Goal: Transaction & Acquisition: Purchase product/service

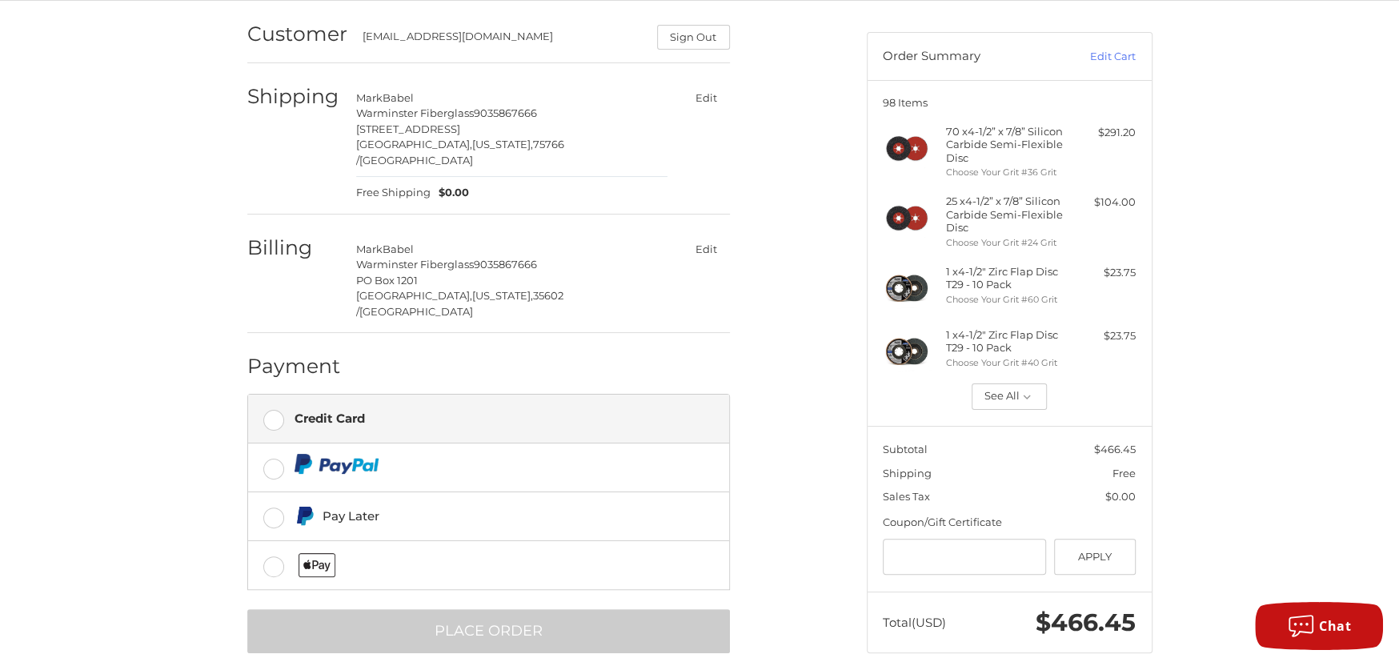
scroll to position [146, 0]
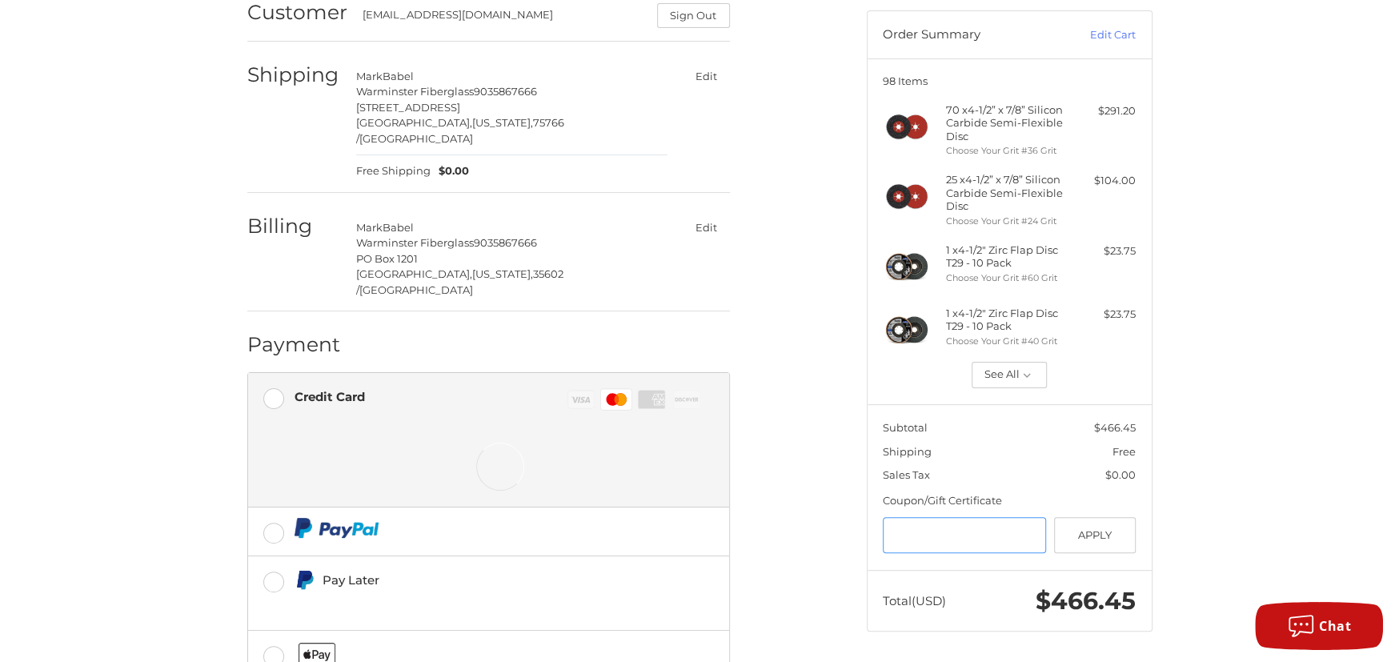
click at [961, 534] on input "Gift Certificate or Coupon Code" at bounding box center [963, 535] width 163 height 36
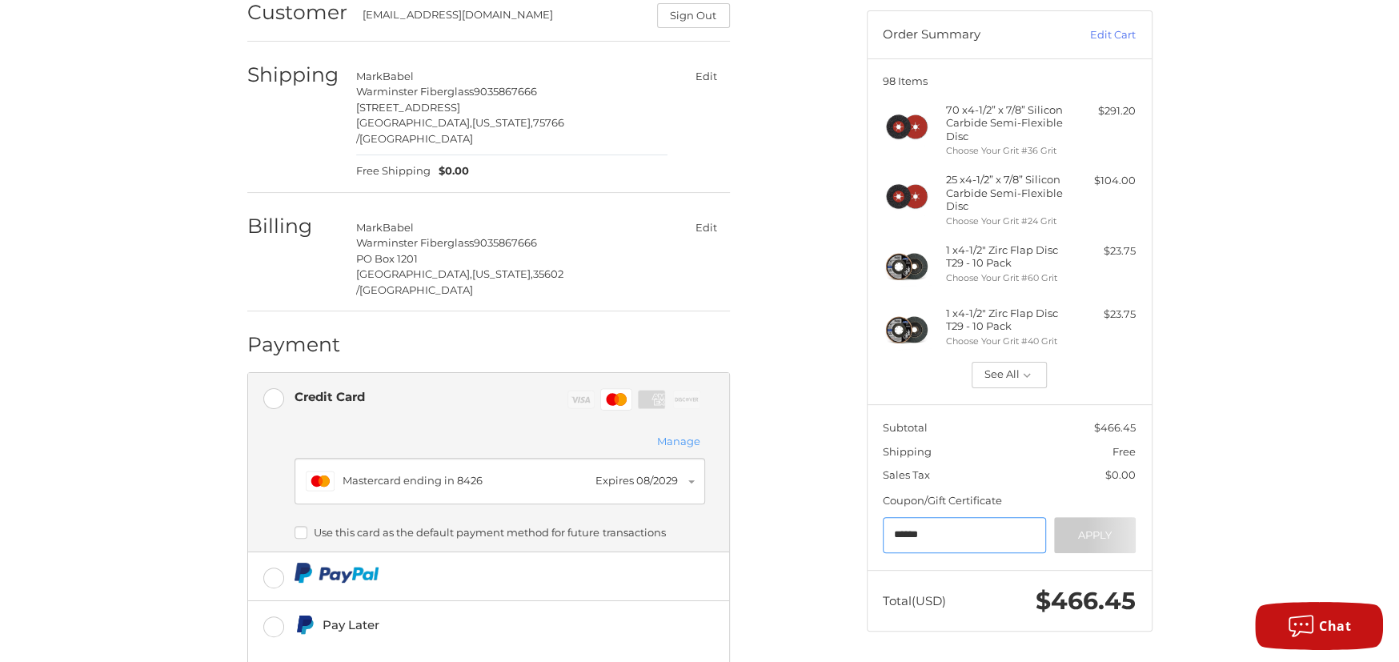
type input "******"
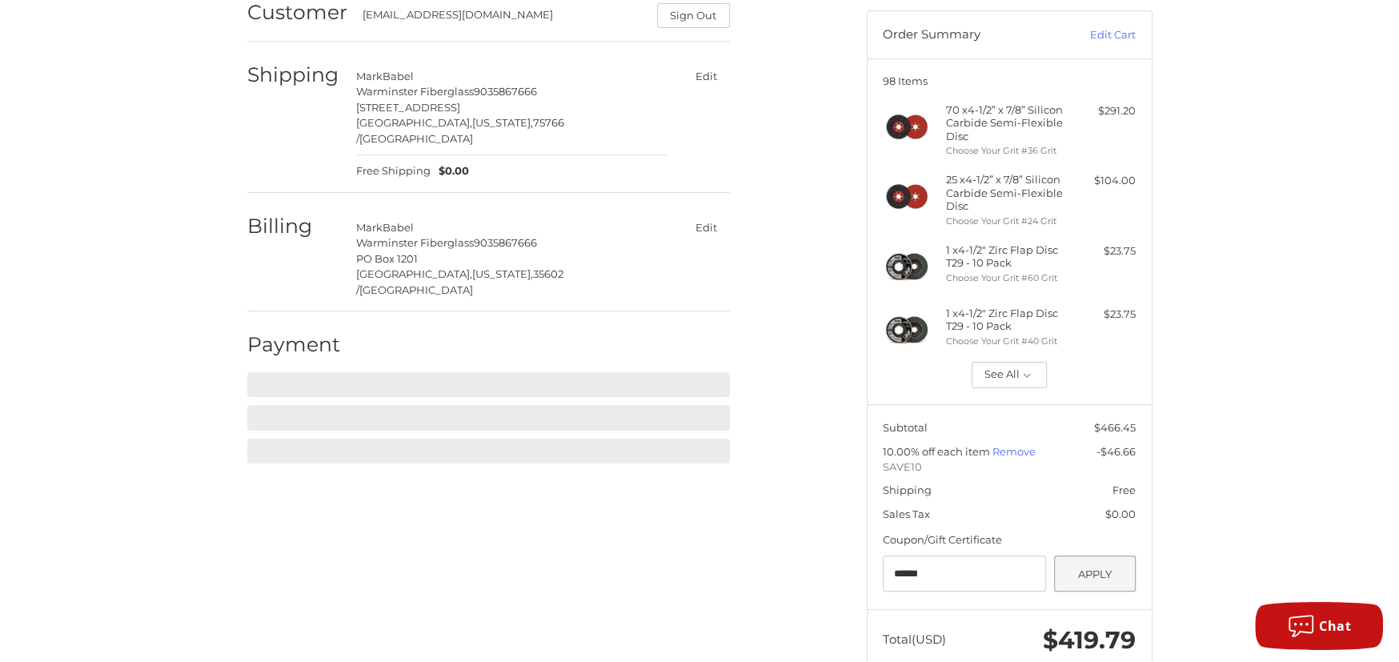
click at [1086, 533] on div "Coupon/Gift Certificate" at bounding box center [1008, 540] width 253 height 16
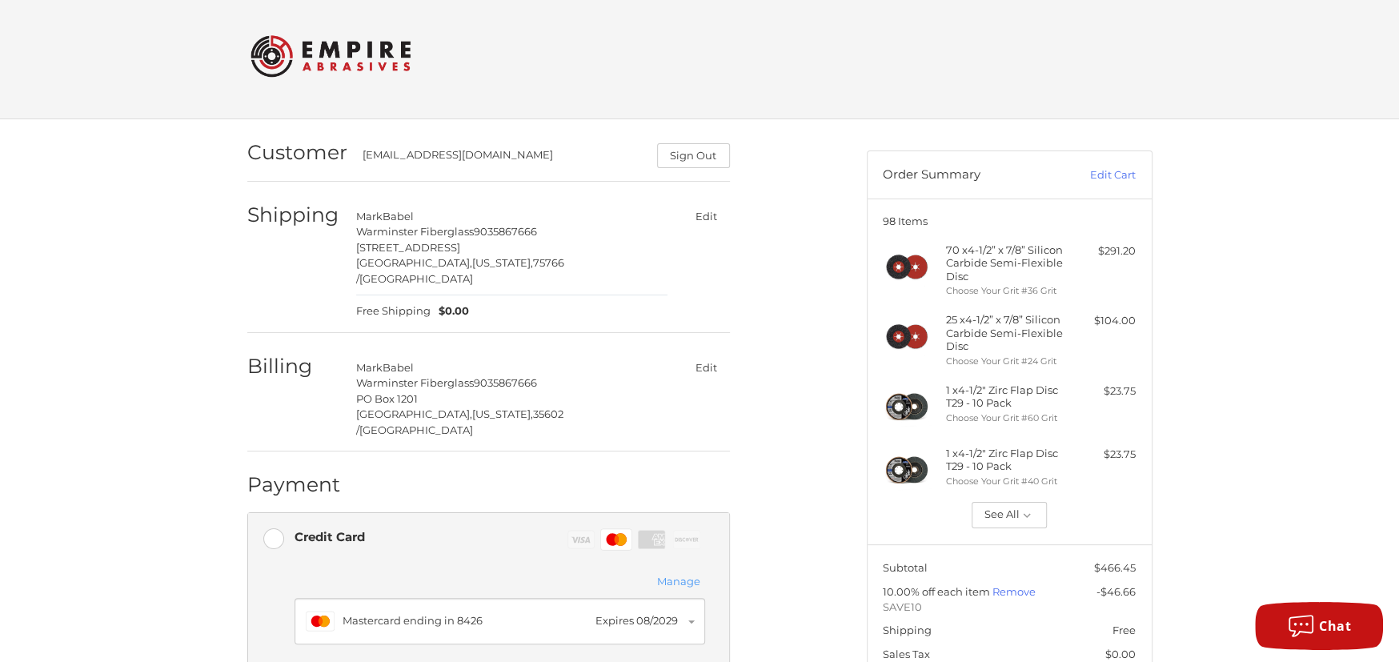
scroll to position [0, 0]
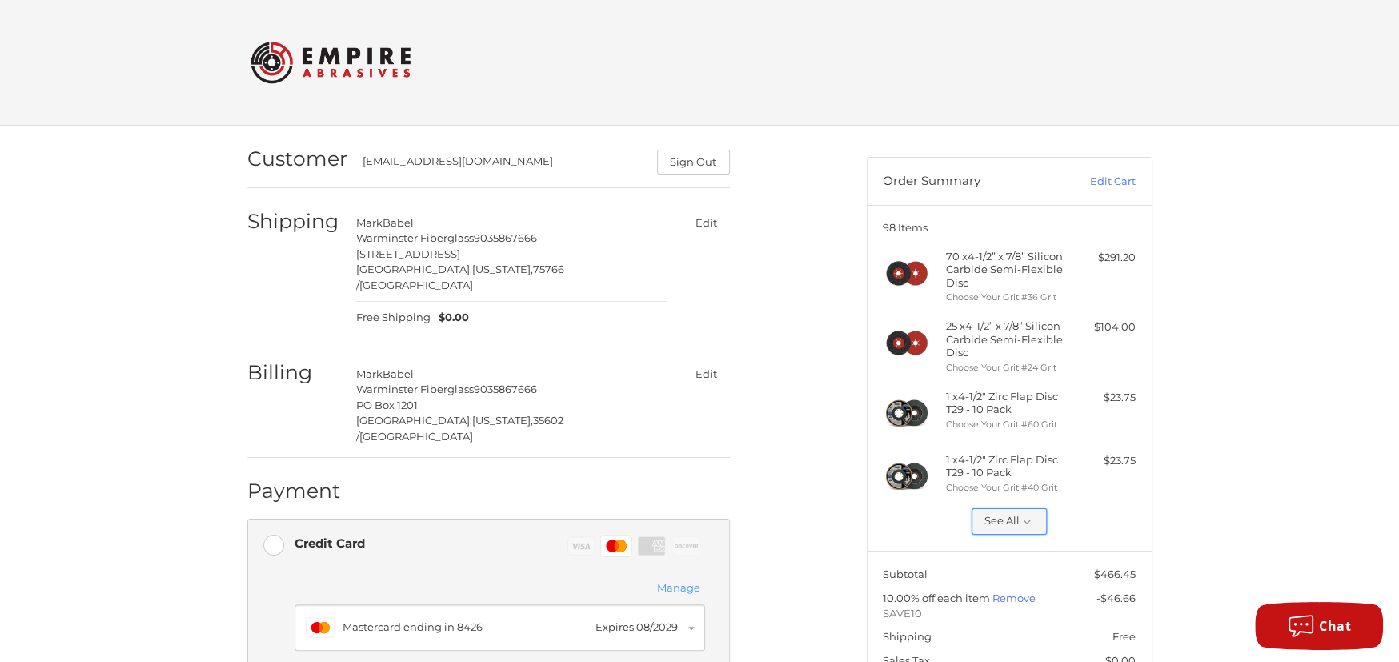
click at [1022, 518] on icon "button" at bounding box center [1026, 521] width 14 height 14
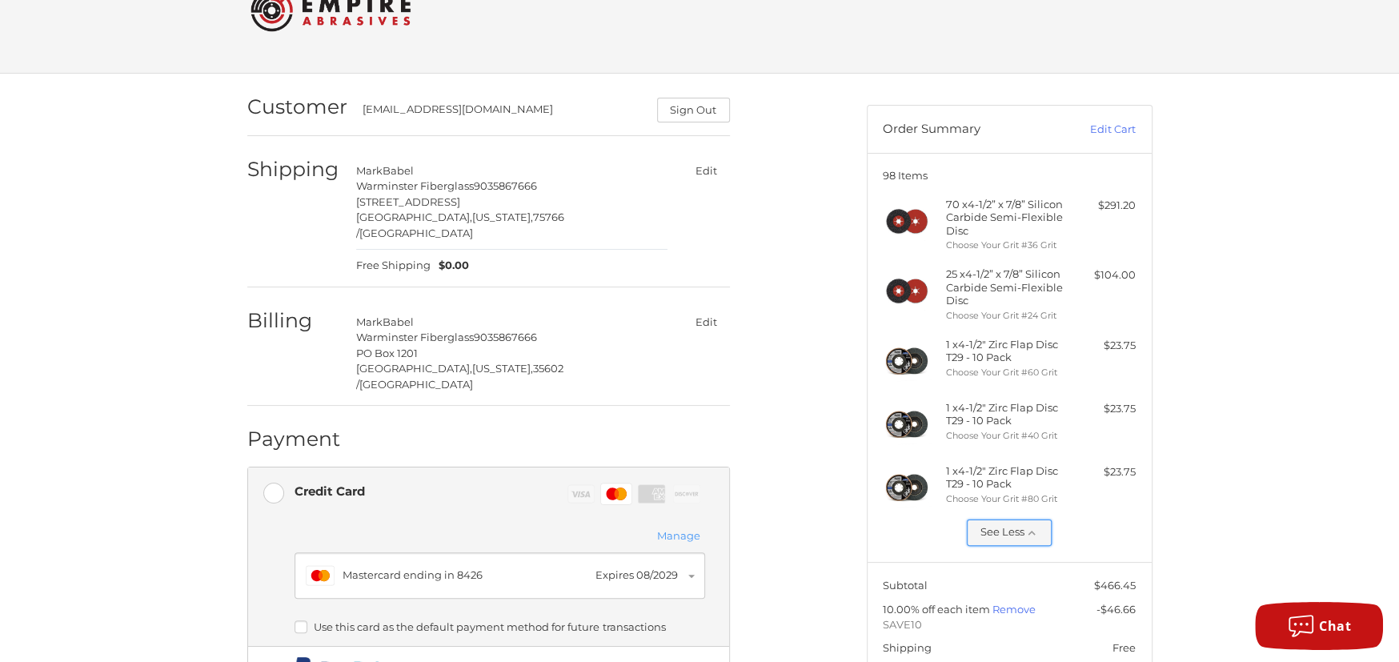
scroll to position [80, 0]
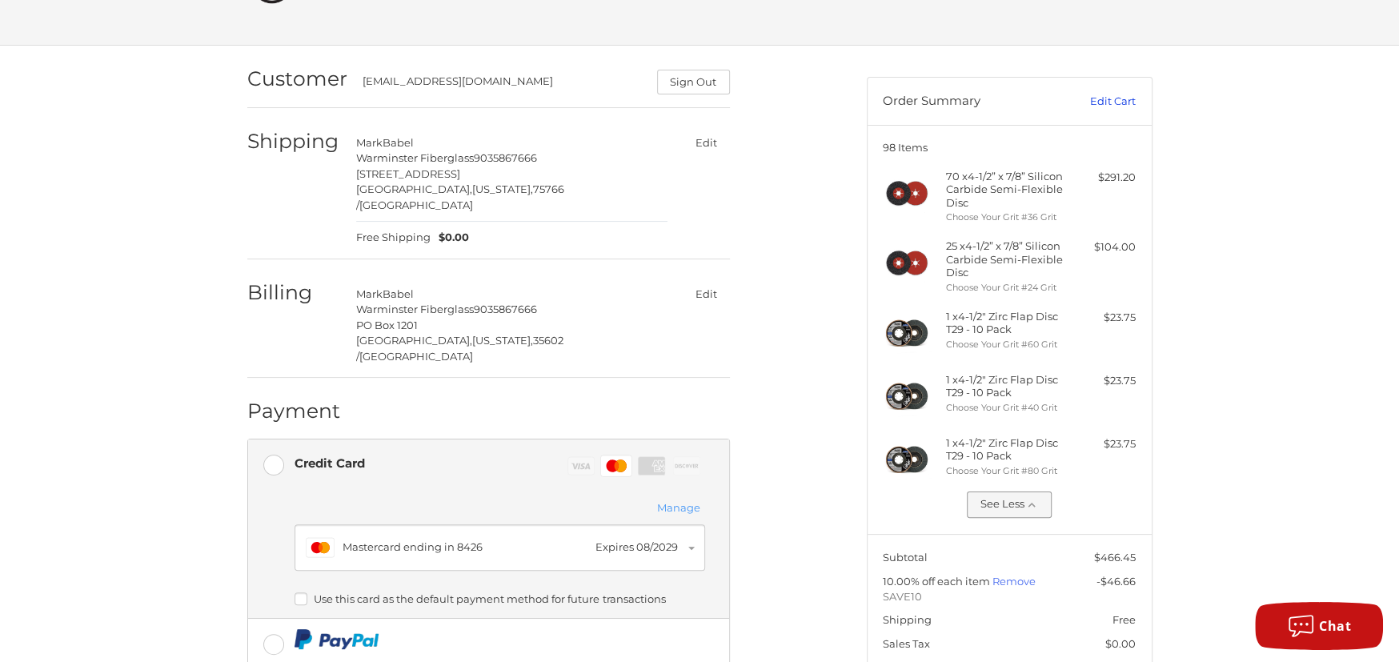
click at [1104, 99] on link "Edit Cart" at bounding box center [1094, 102] width 81 height 16
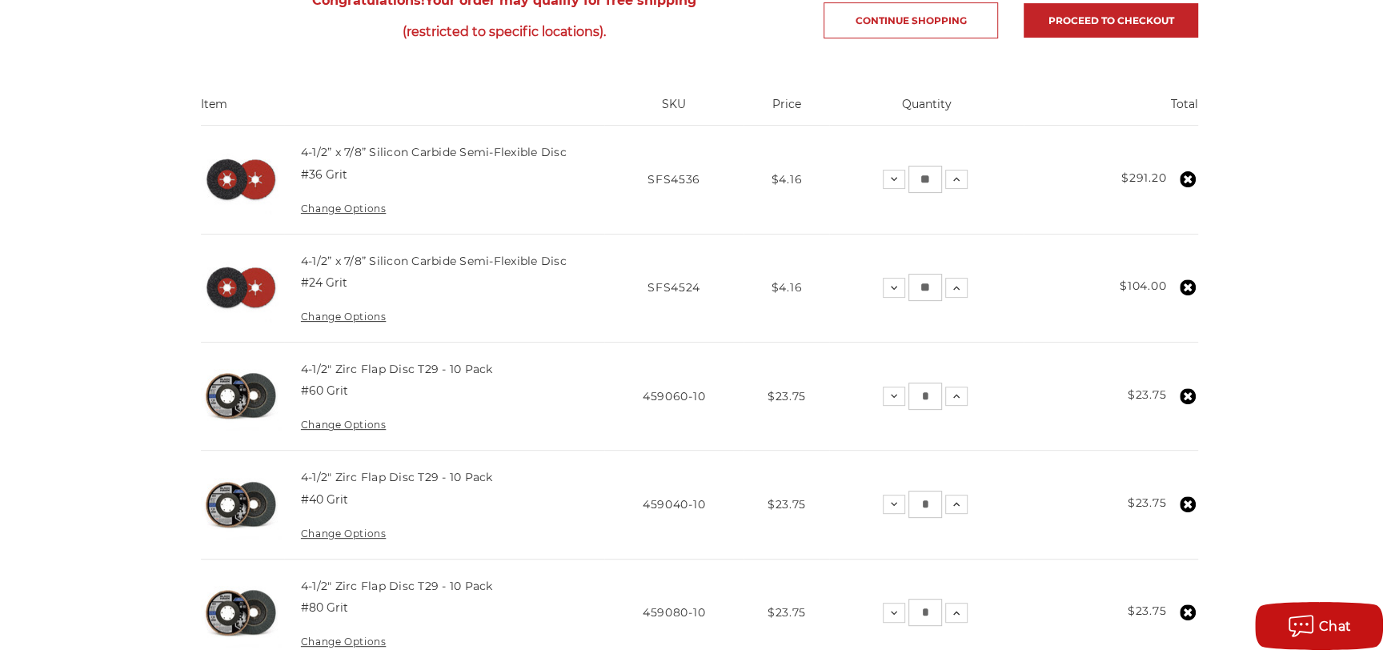
drag, startPoint x: 935, startPoint y: 175, endPoint x: 915, endPoint y: 179, distance: 20.4
click at [916, 179] on input "**" at bounding box center [925, 179] width 34 height 27
type input "**"
click at [1186, 283] on use at bounding box center [1187, 287] width 16 height 16
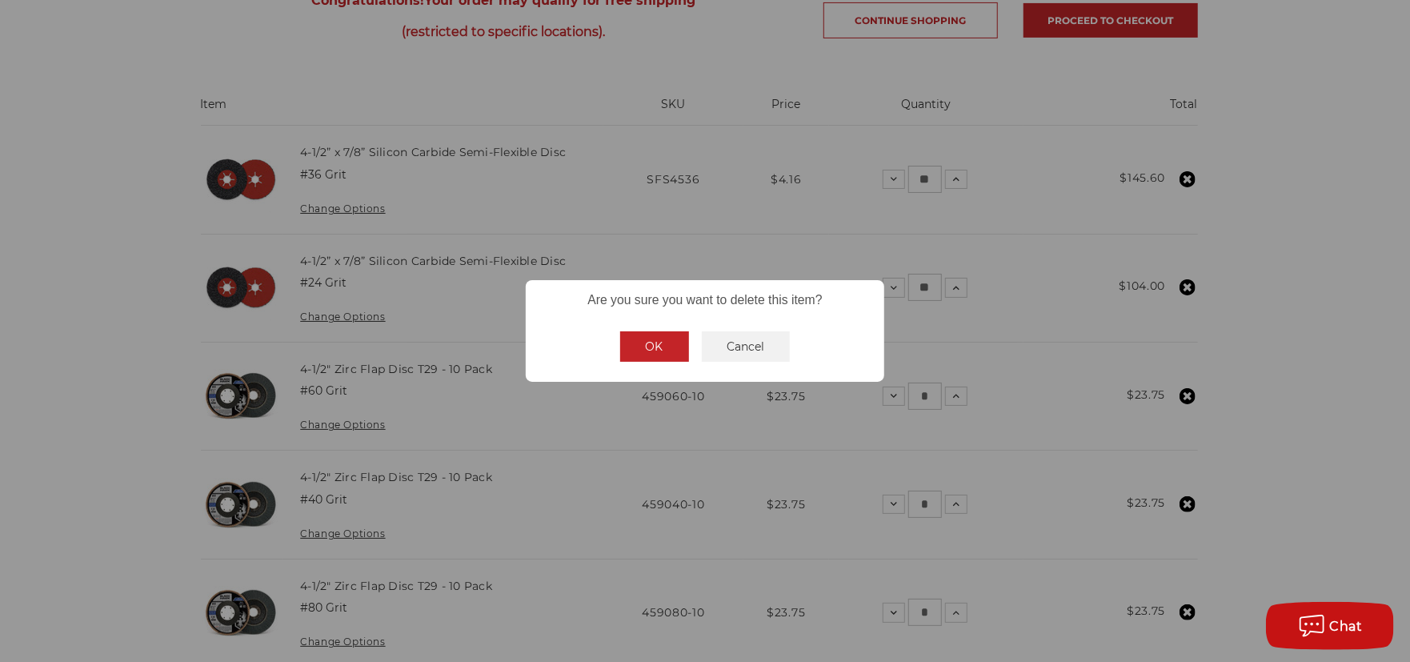
click at [646, 343] on button "OK" at bounding box center [654, 346] width 69 height 30
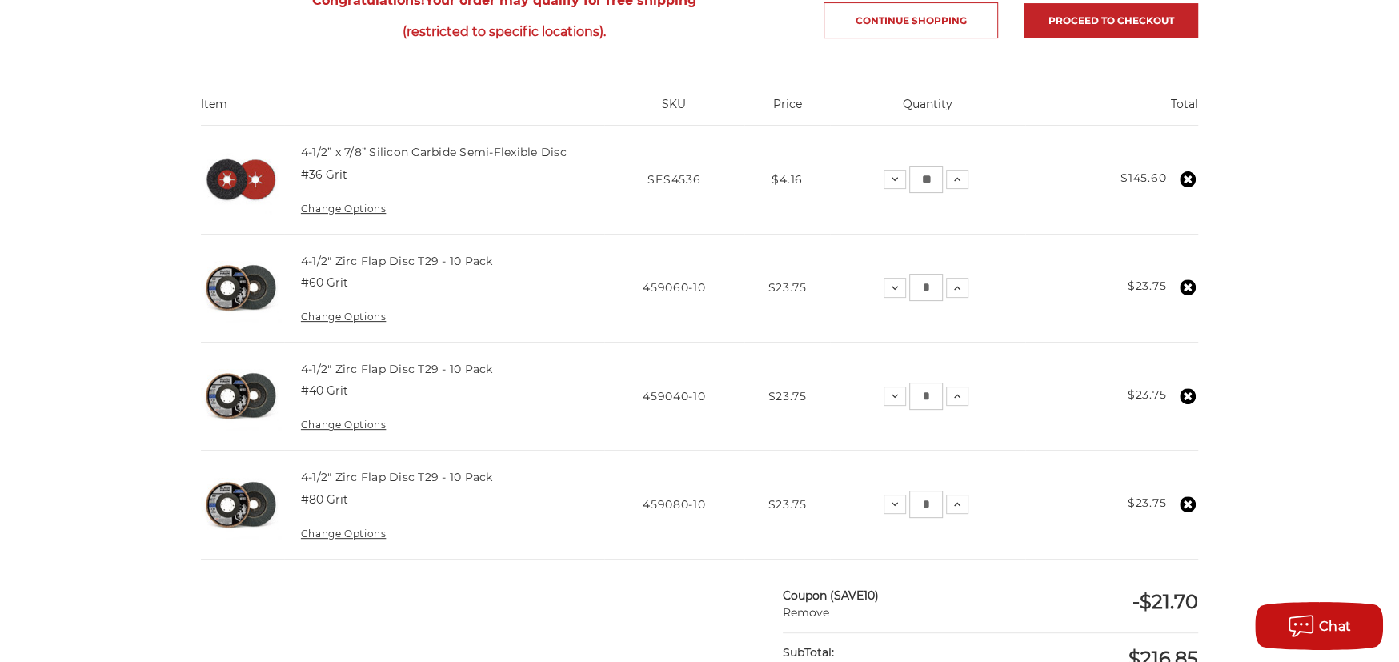
click at [1188, 286] on icon at bounding box center [1187, 287] width 16 height 16
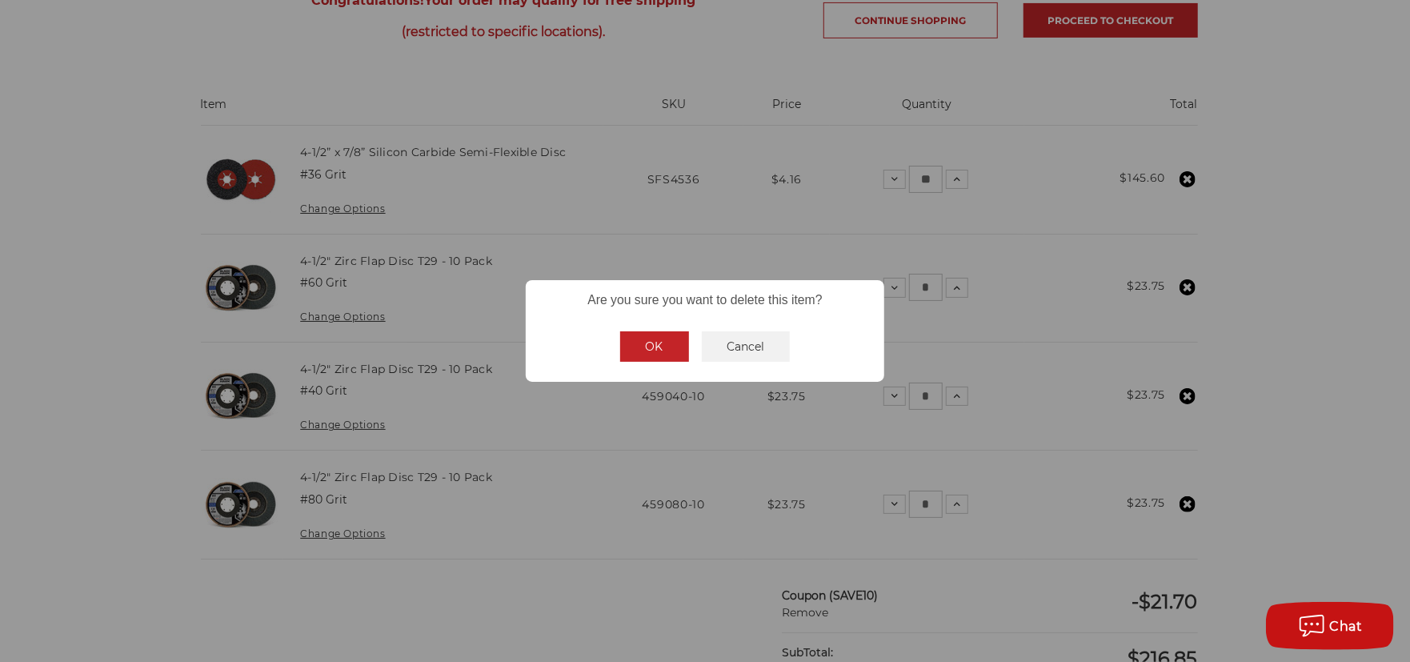
click at [665, 345] on button "OK" at bounding box center [654, 346] width 69 height 30
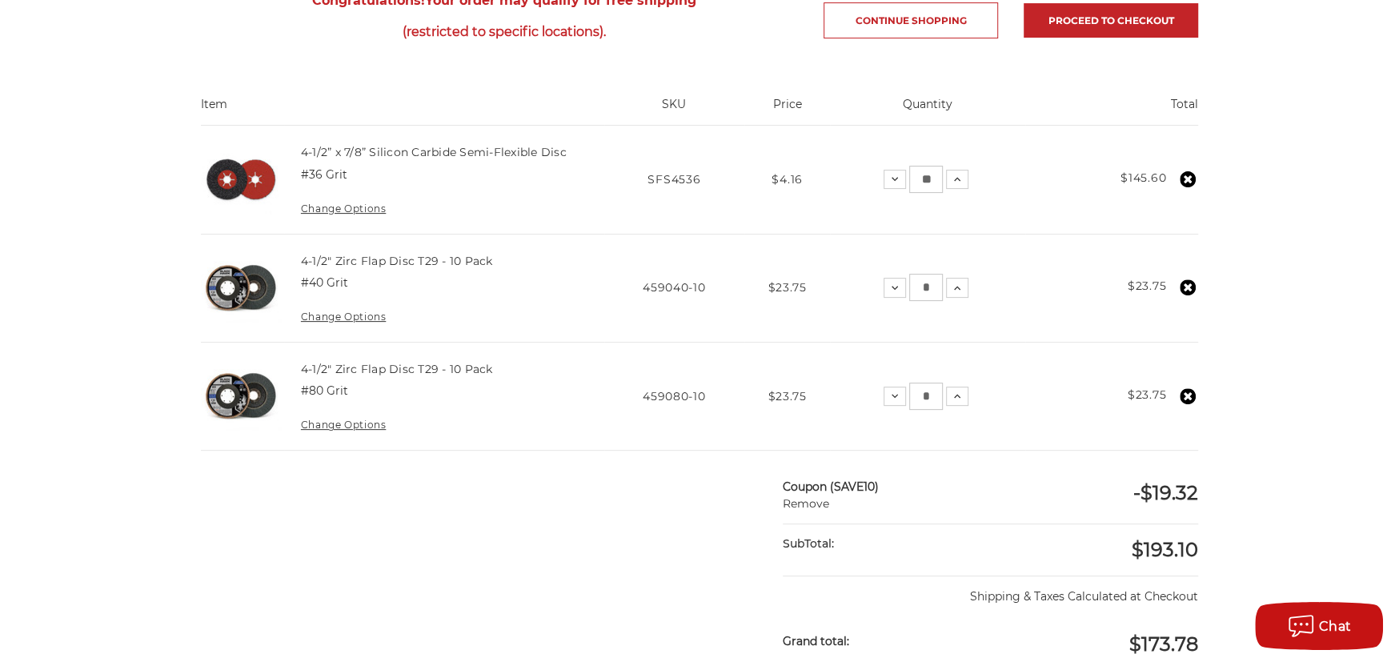
click at [1186, 285] on icon at bounding box center [1187, 287] width 16 height 16
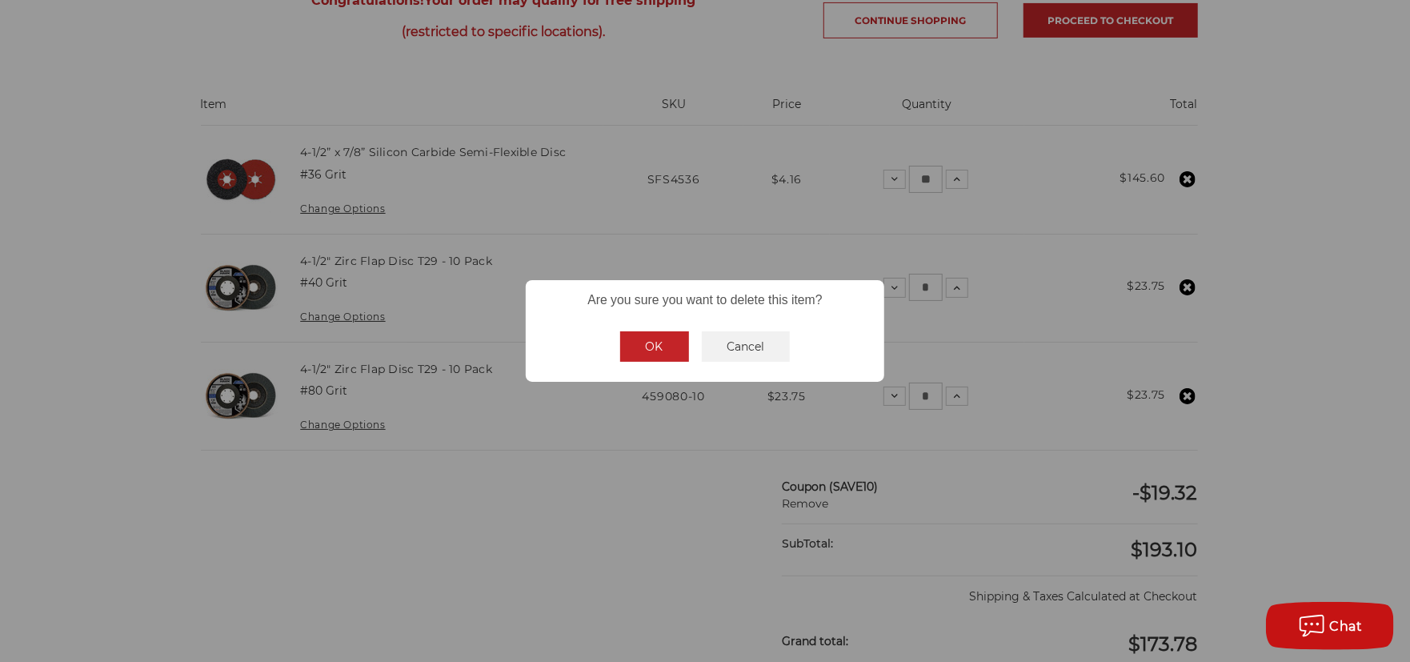
click at [645, 346] on button "OK" at bounding box center [654, 346] width 69 height 30
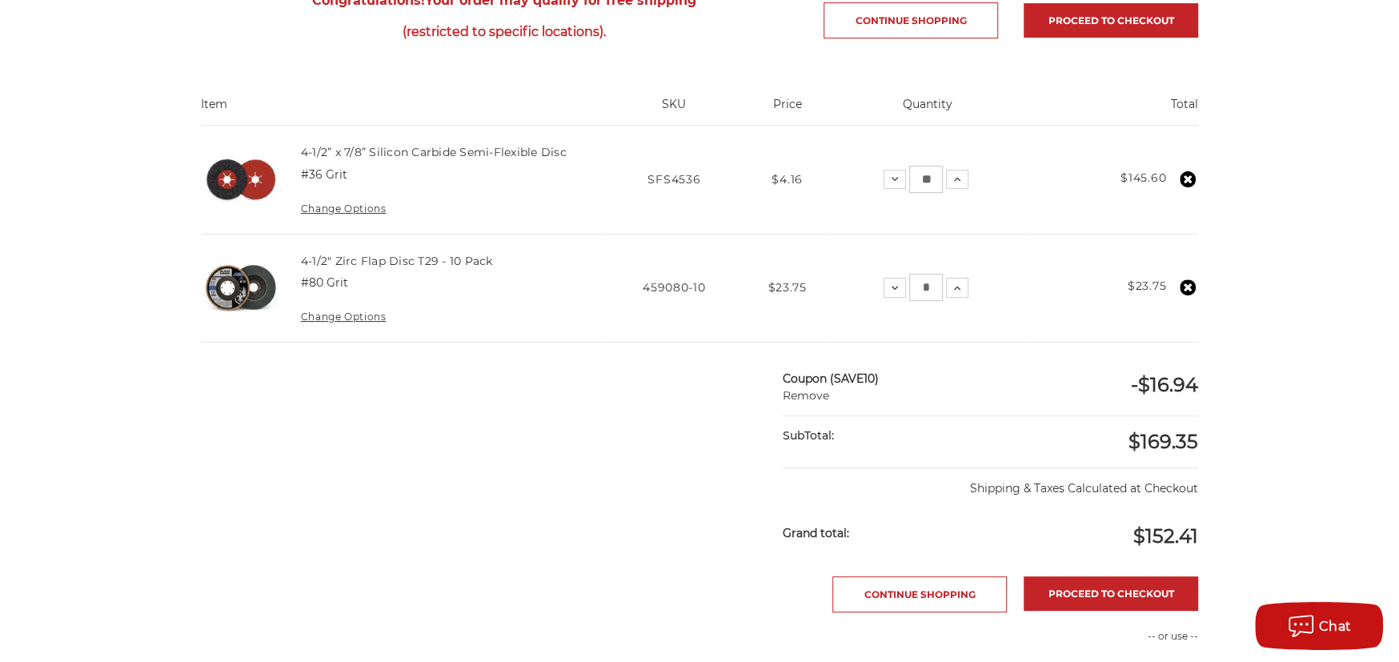
click at [1189, 285] on icon at bounding box center [1187, 287] width 16 height 16
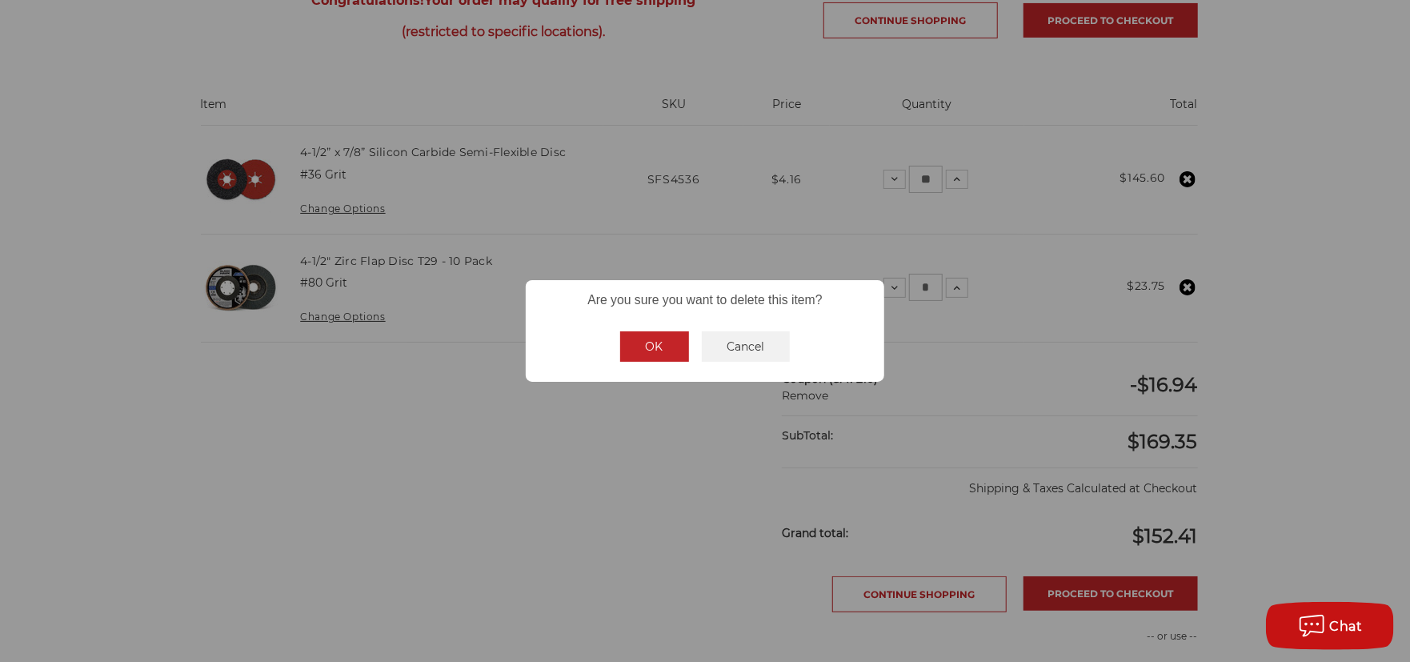
click at [660, 347] on button "OK" at bounding box center [654, 346] width 69 height 30
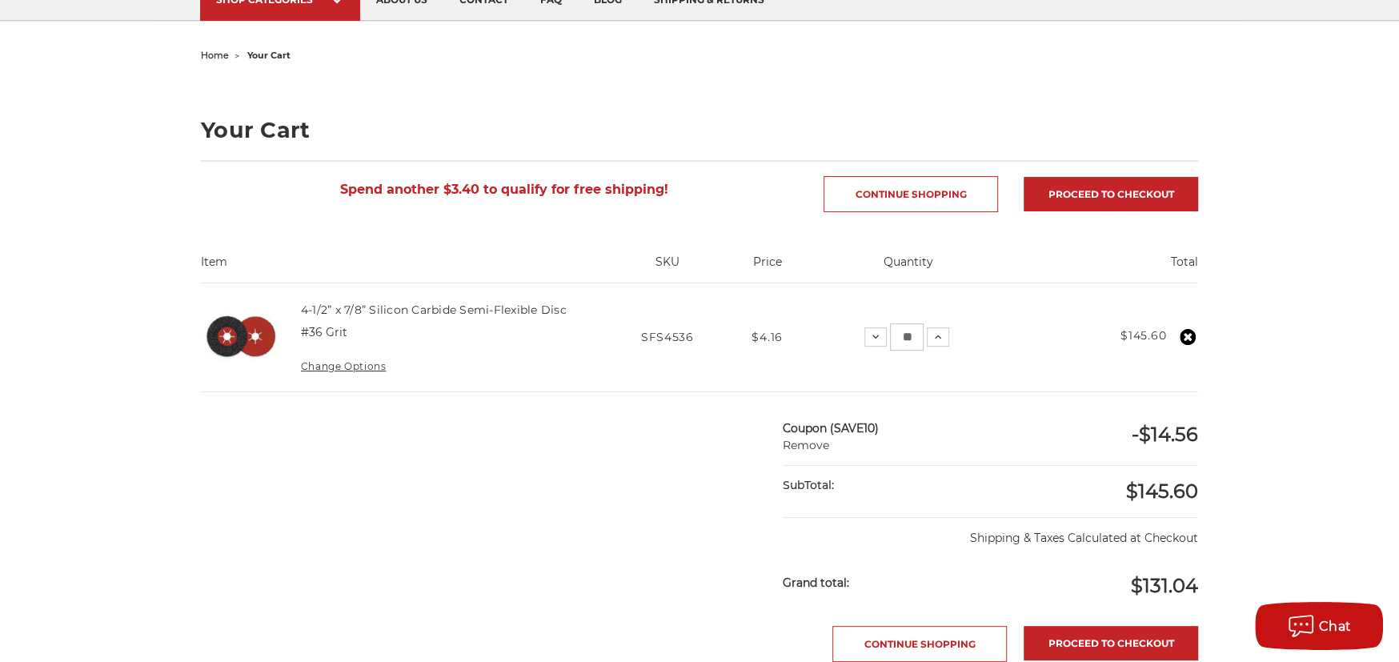
scroll to position [160, 0]
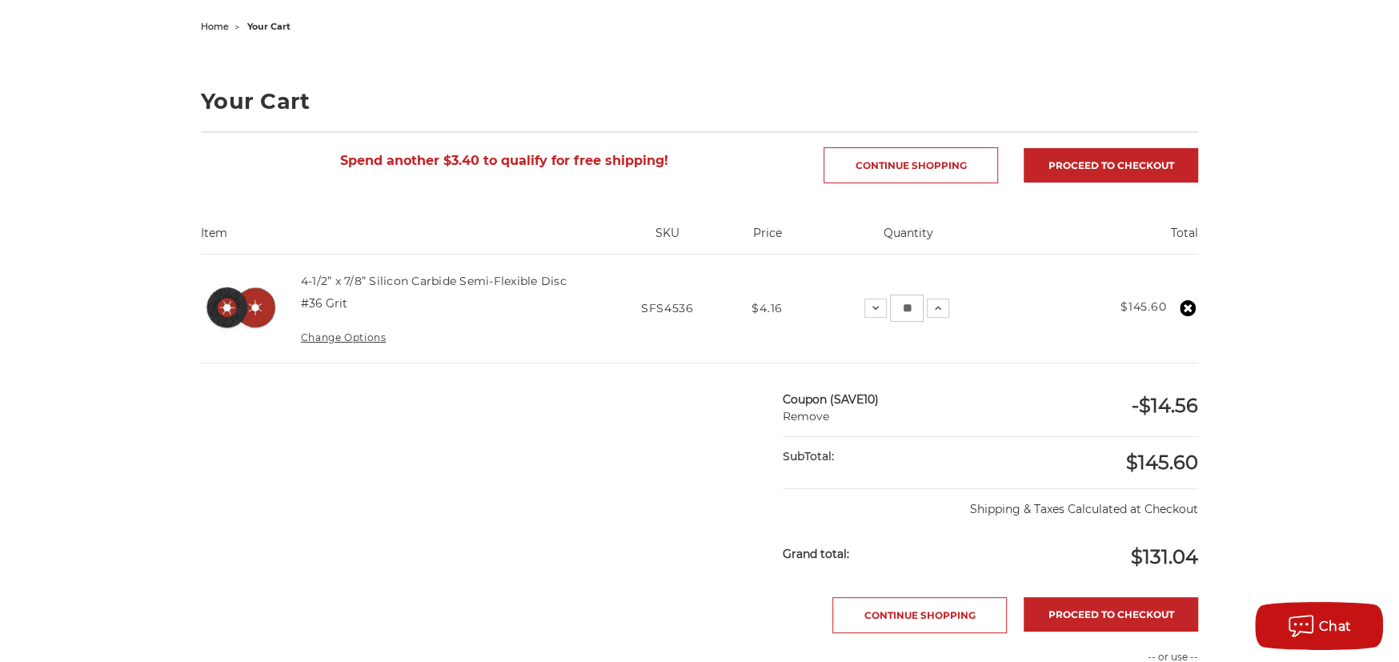
drag, startPoint x: 917, startPoint y: 307, endPoint x: 874, endPoint y: 325, distance: 45.9
click at [874, 324] on td "Quantity: Decrease Quantity: ** Increase Quantity:" at bounding box center [908, 308] width 209 height 108
type input "**"
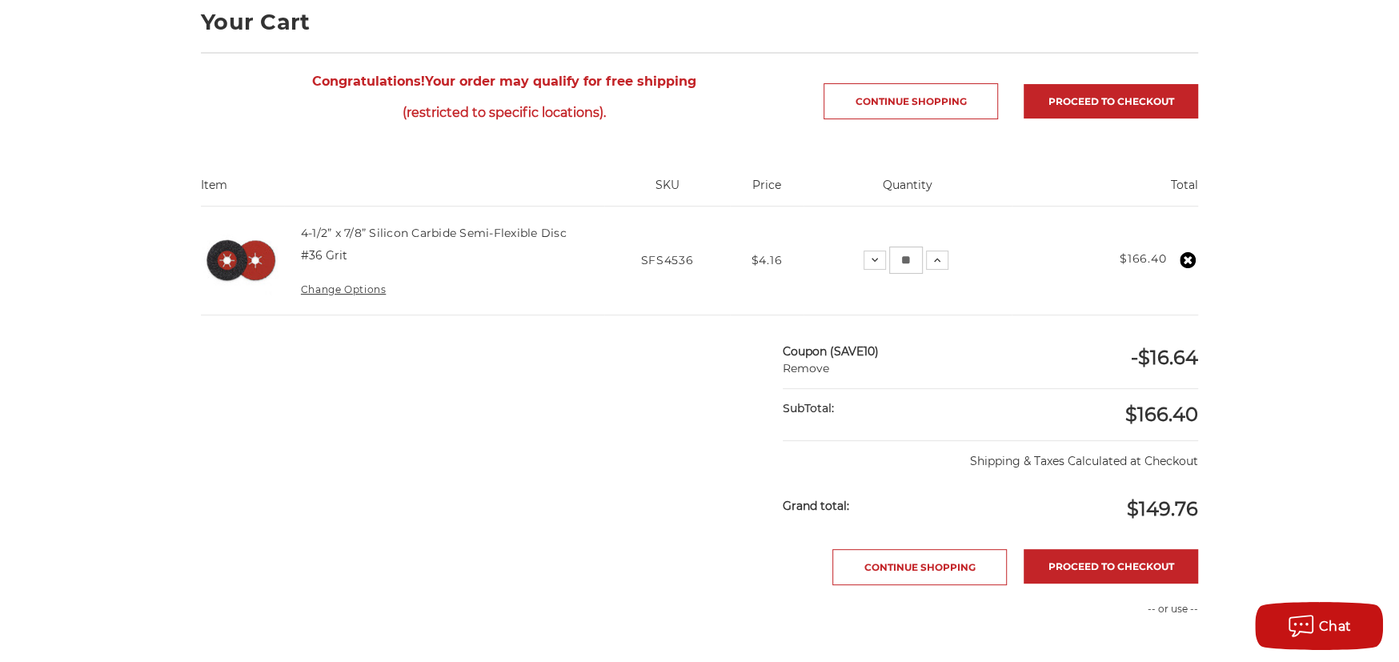
scroll to position [240, 0]
click at [1123, 562] on link "Proceed to checkout" at bounding box center [1110, 565] width 174 height 34
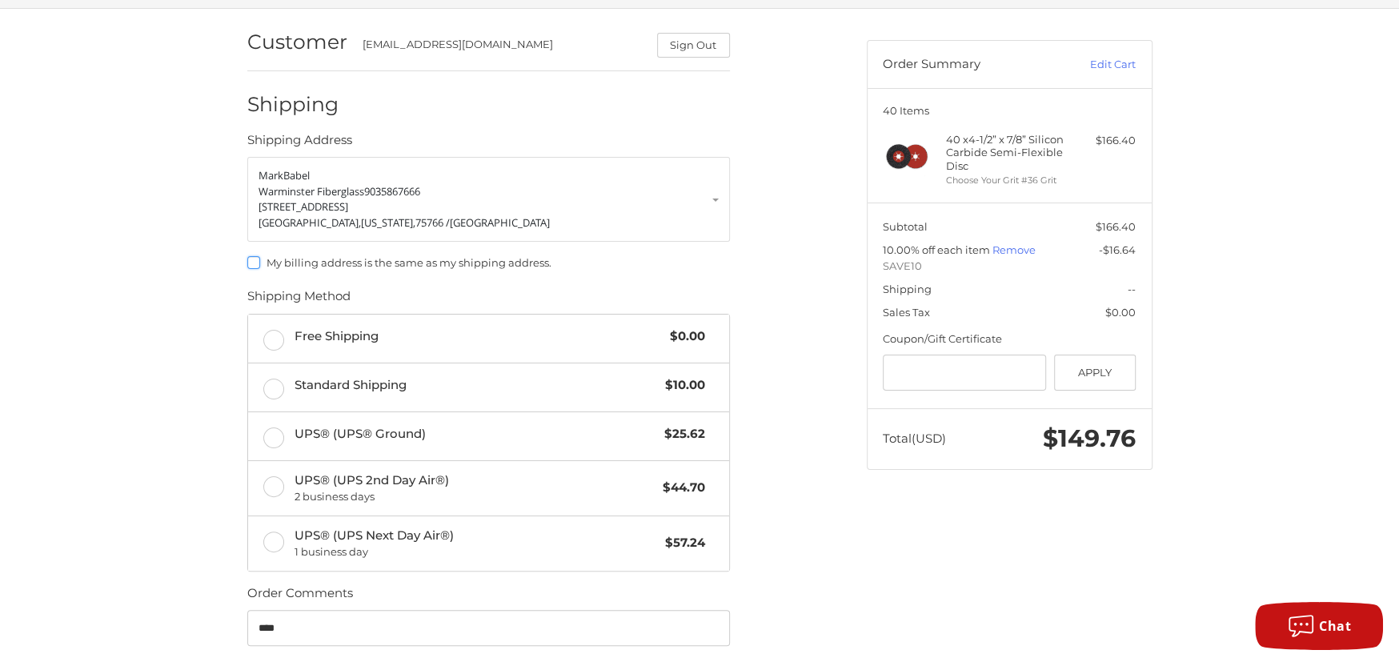
scroll to position [80, 0]
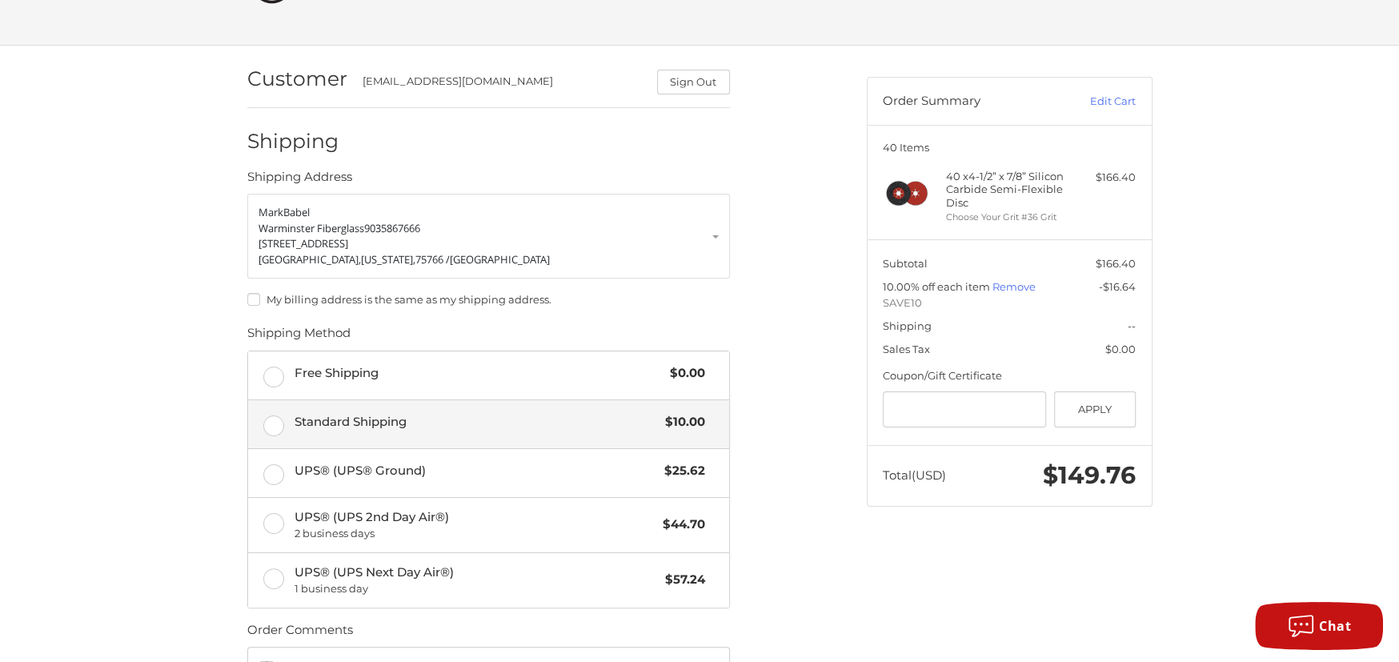
click at [275, 422] on label "Standard Shipping $10.00" at bounding box center [488, 424] width 481 height 48
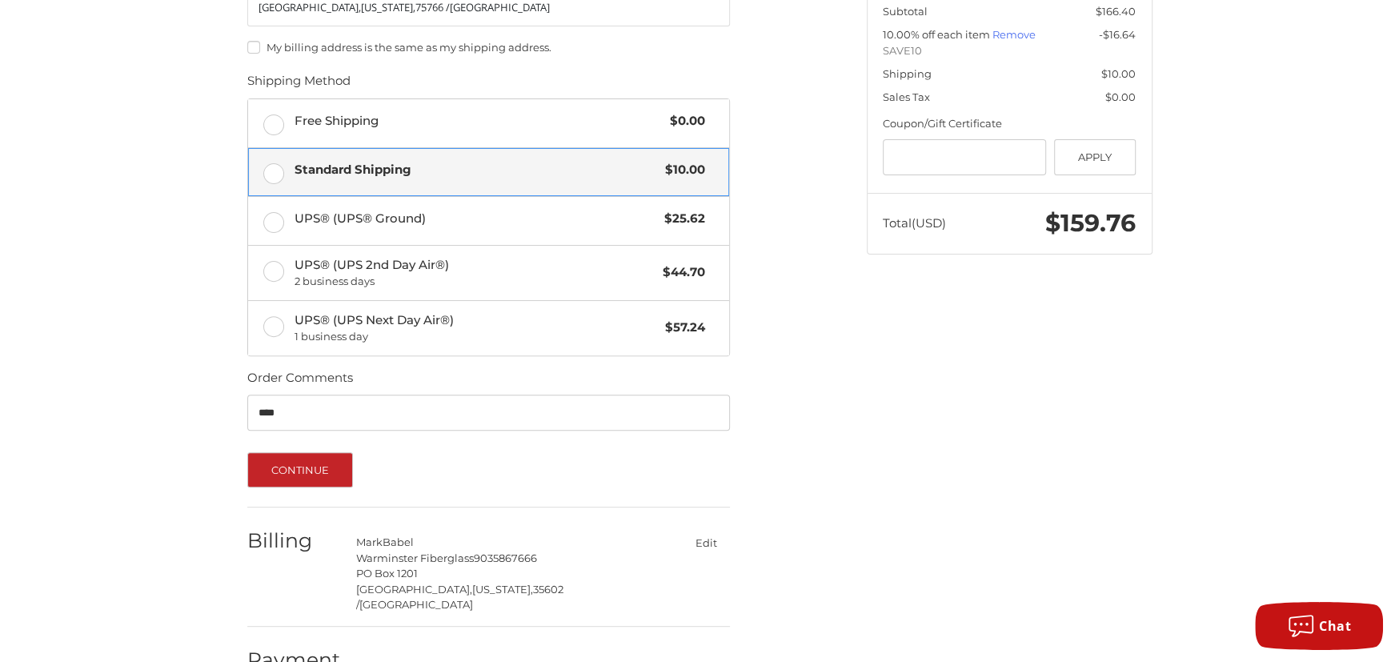
scroll to position [357, 0]
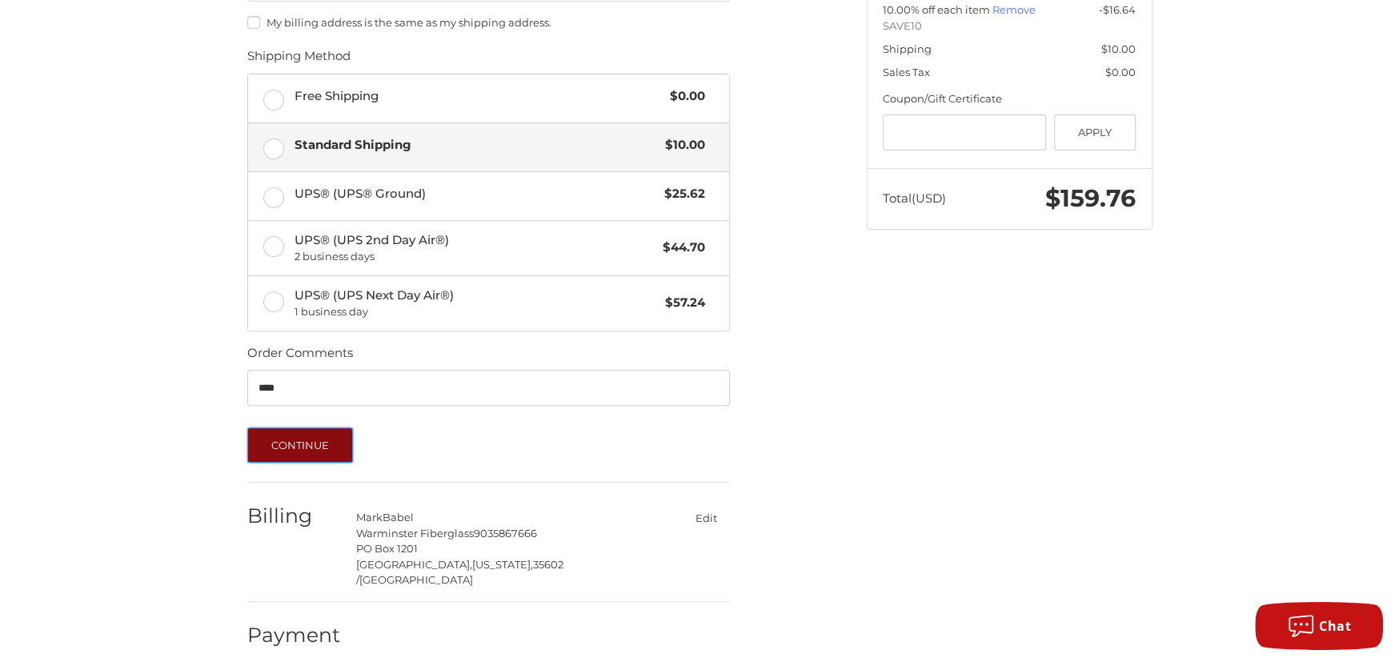
click at [306, 434] on button "Continue" at bounding box center [300, 444] width 106 height 35
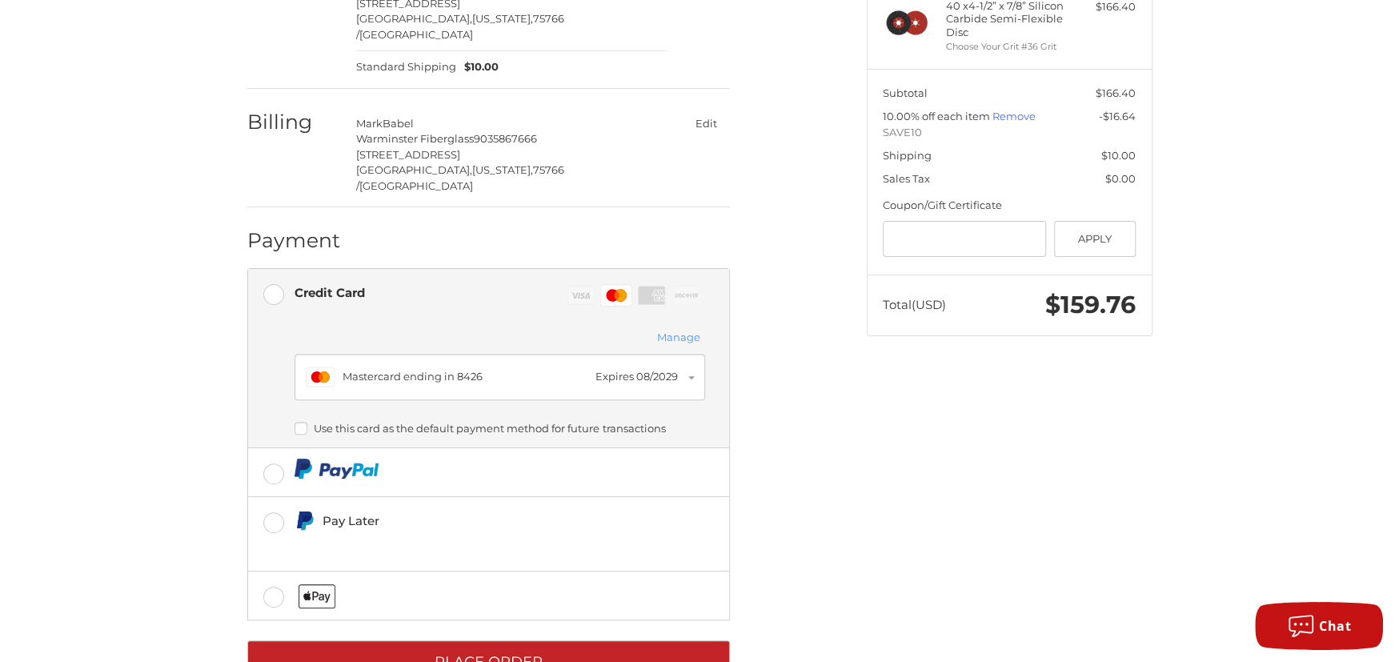
scroll to position [275, 0]
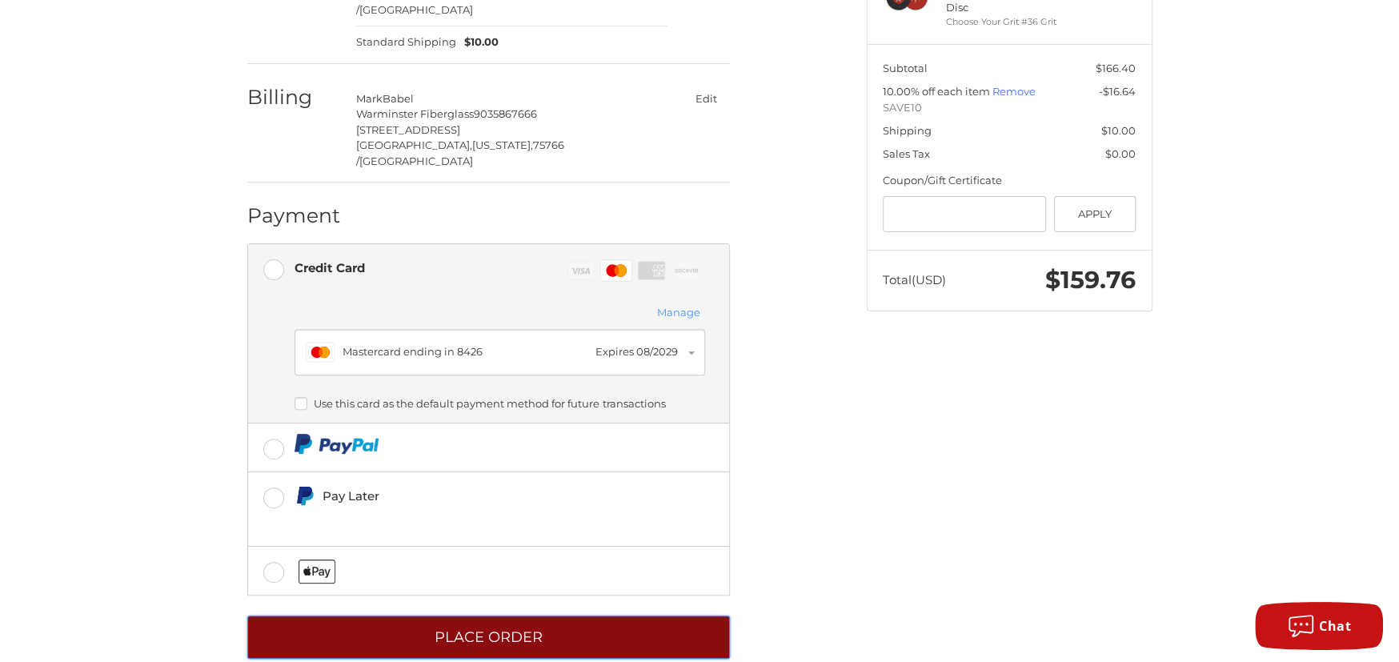
click at [504, 615] on button "Place Order" at bounding box center [488, 637] width 482 height 44
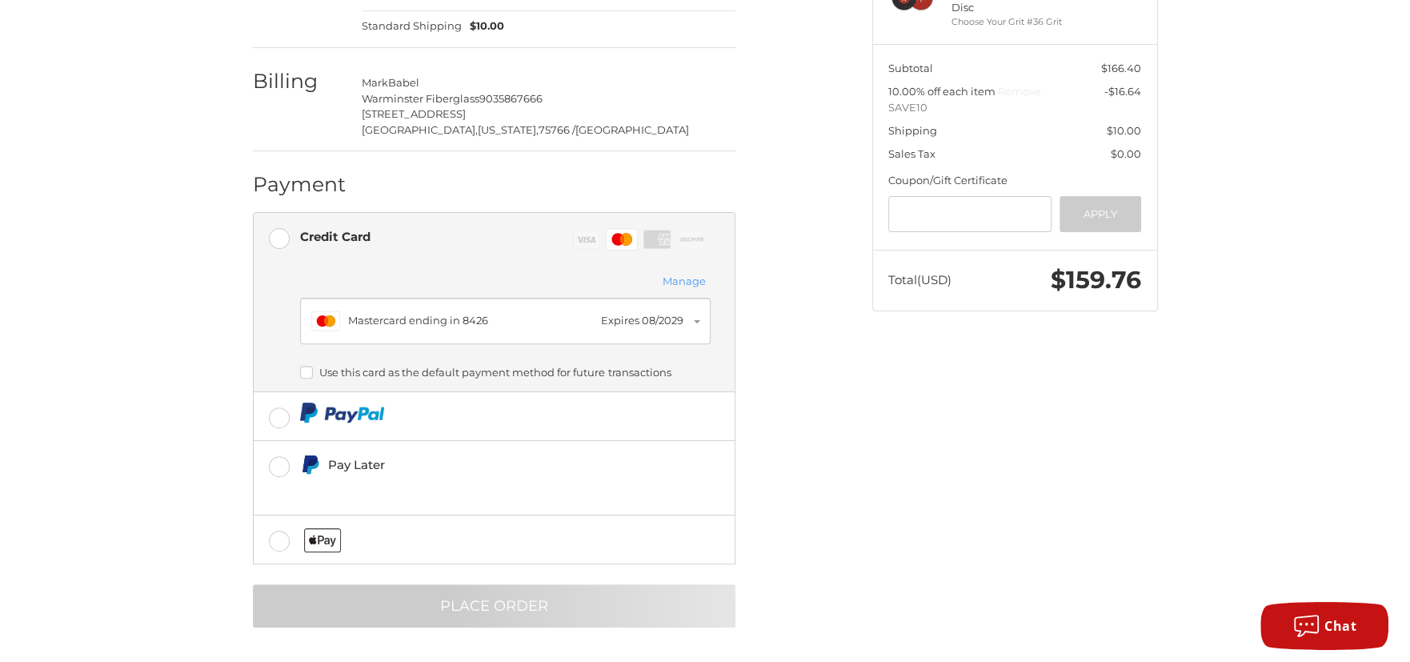
scroll to position [0, 0]
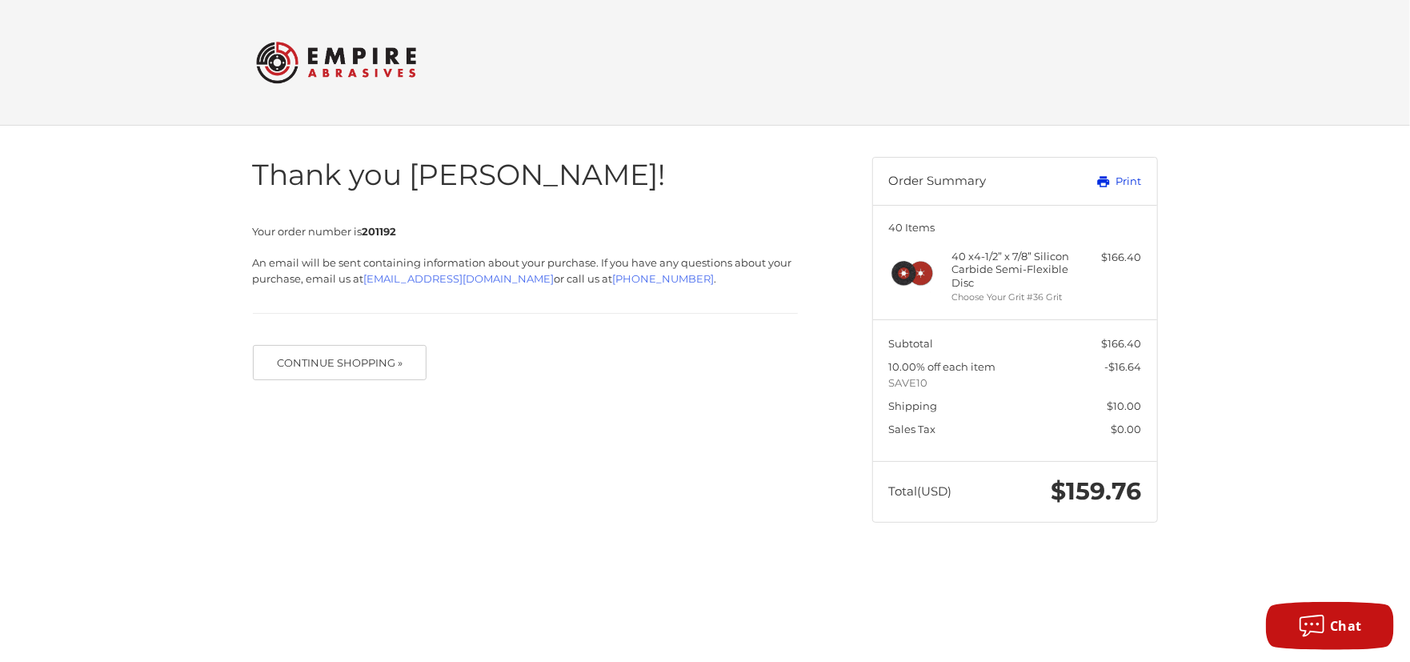
click at [1120, 178] on link "Print" at bounding box center [1101, 182] width 79 height 16
click at [745, 79] on h2 at bounding box center [705, 62] width 898 height 62
